Goal: Task Accomplishment & Management: Use online tool/utility

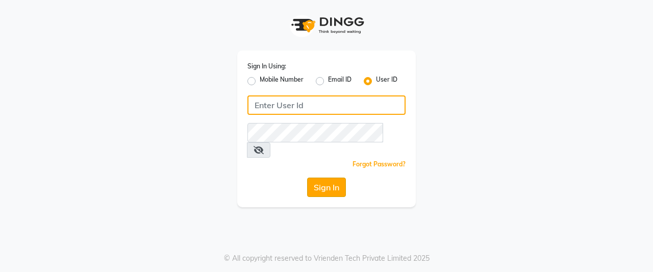
type input "charm we maintain"
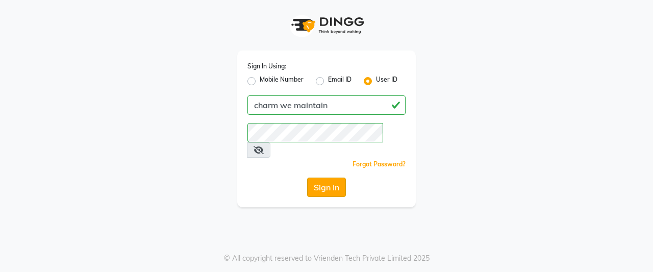
click at [328, 178] on button "Sign In" at bounding box center [326, 187] width 39 height 19
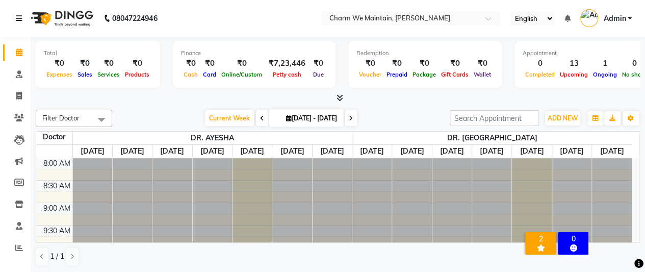
click at [18, 16] on icon at bounding box center [19, 18] width 6 height 7
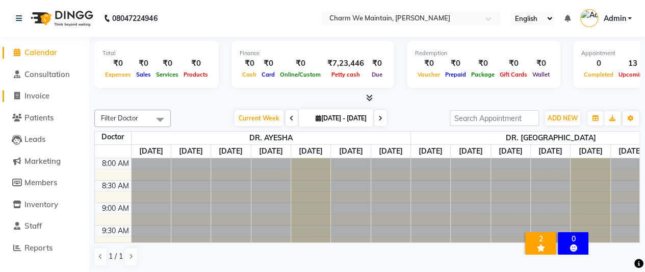
click at [49, 95] on span "Invoice" at bounding box center [36, 96] width 25 height 10
select select "service"
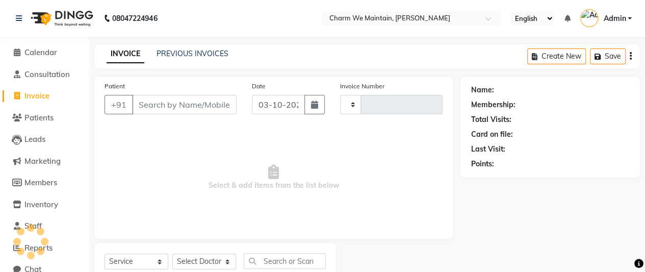
type input "0721"
select select "8618"
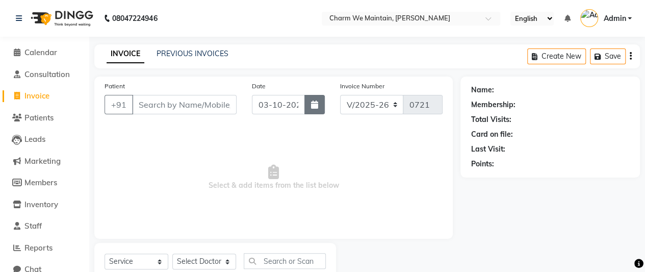
click at [315, 104] on icon "button" at bounding box center [314, 104] width 7 height 8
select select "10"
select select "2025"
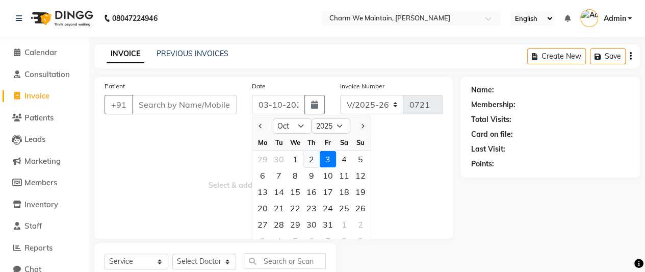
click at [315, 158] on div "2" at bounding box center [312, 159] width 16 height 16
type input "02-10-2025"
